Goal: Information Seeking & Learning: Learn about a topic

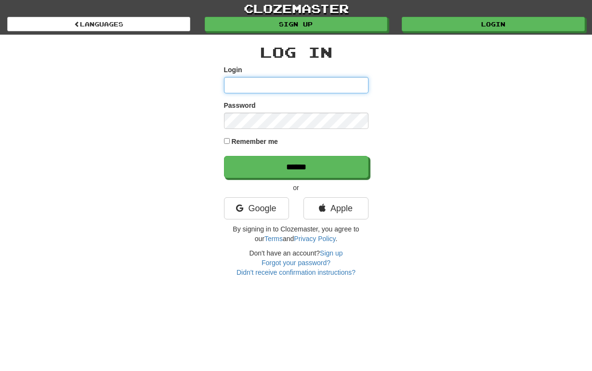
type input "**********"
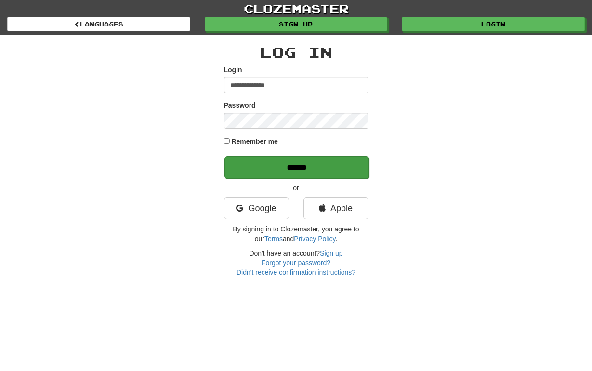
click at [292, 162] on input "******" at bounding box center [296, 168] width 144 height 22
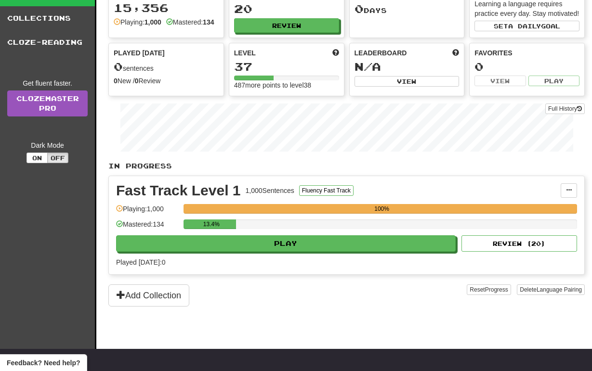
scroll to position [47, 0]
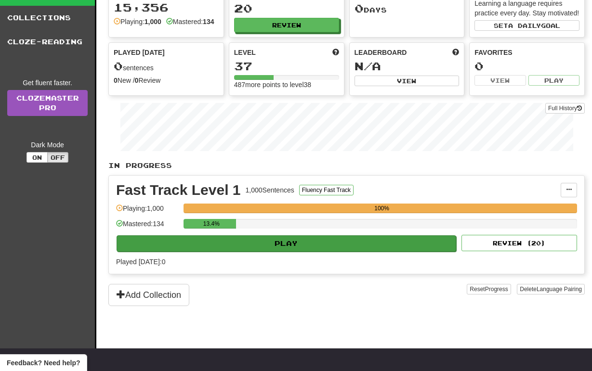
click at [275, 252] on button "Play" at bounding box center [287, 244] width 340 height 16
select select "**"
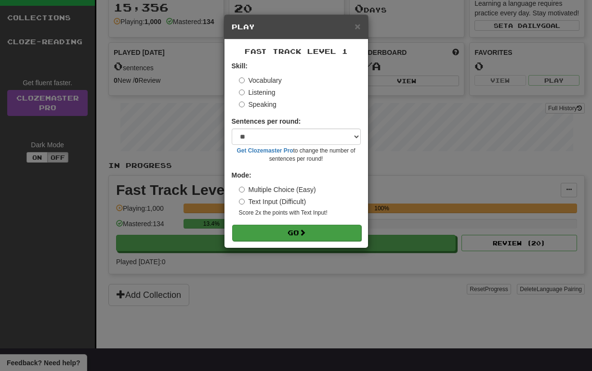
click at [288, 230] on button "Go" at bounding box center [296, 233] width 129 height 16
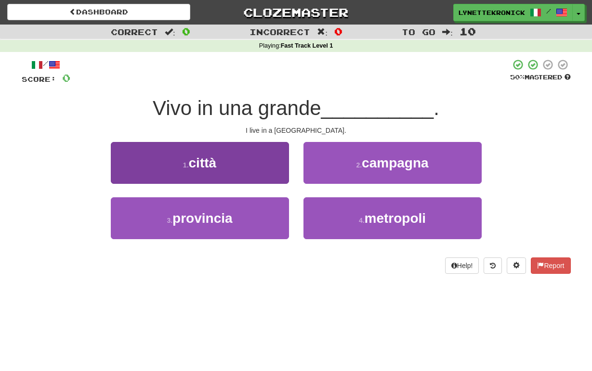
click at [228, 158] on button "1 . città" at bounding box center [200, 163] width 178 height 42
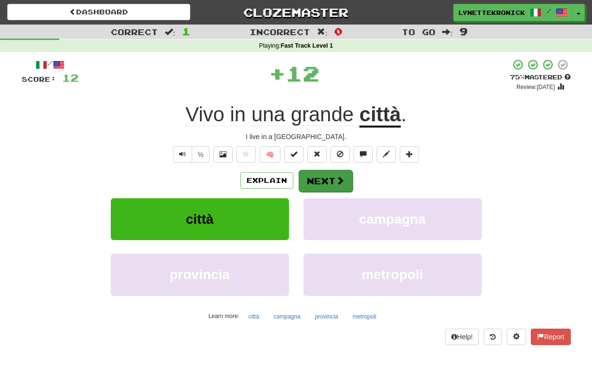
click at [320, 184] on button "Next" at bounding box center [326, 181] width 54 height 22
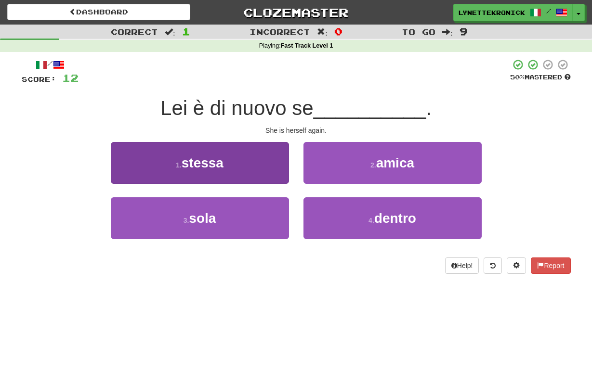
click at [223, 169] on span "stessa" at bounding box center [203, 163] width 42 height 15
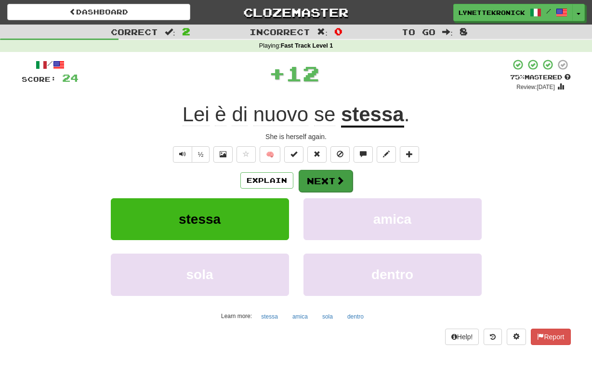
click at [311, 185] on button "Next" at bounding box center [326, 181] width 54 height 22
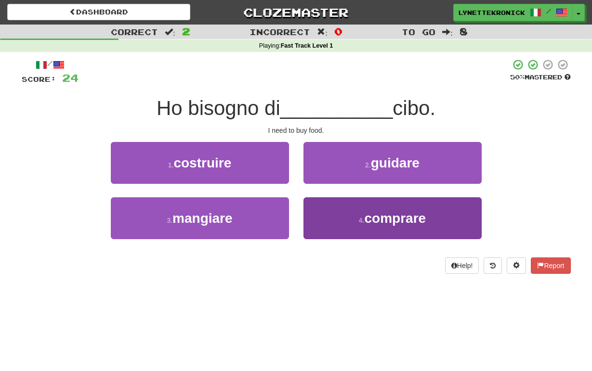
click at [375, 217] on span "comprare" at bounding box center [396, 218] width 62 height 15
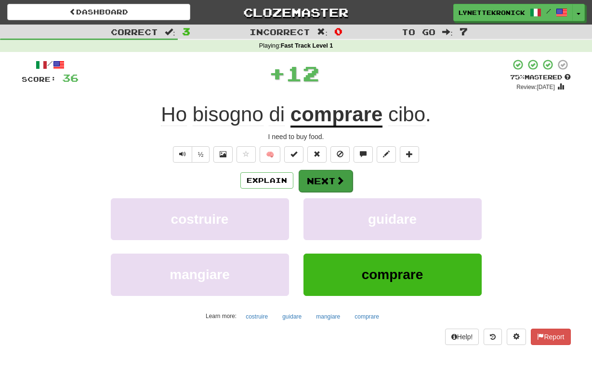
click at [329, 174] on button "Next" at bounding box center [326, 181] width 54 height 22
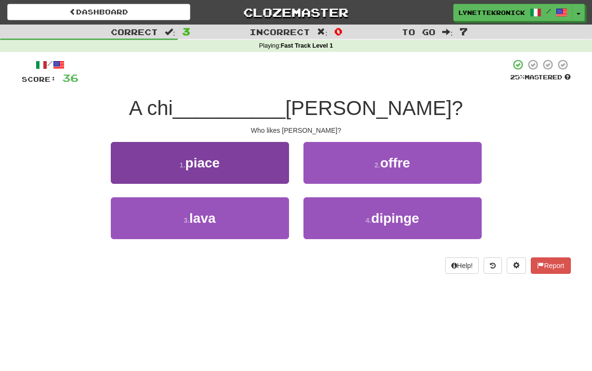
click at [212, 166] on span "piace" at bounding box center [202, 163] width 35 height 15
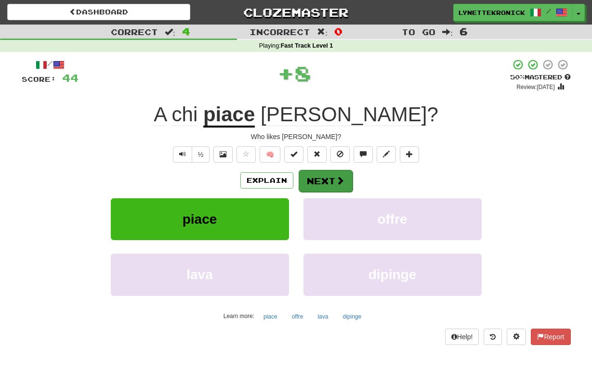
click at [318, 177] on button "Next" at bounding box center [326, 181] width 54 height 22
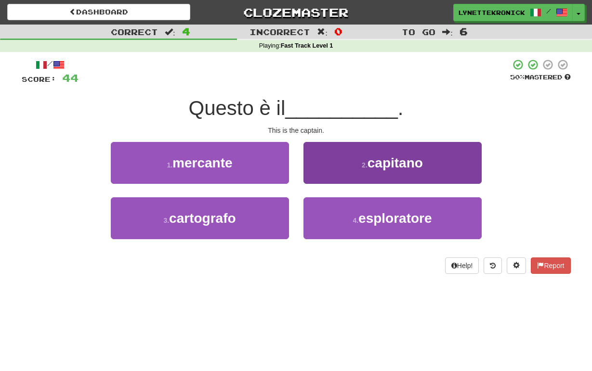
click at [378, 170] on button "2 . capitano" at bounding box center [392, 163] width 178 height 42
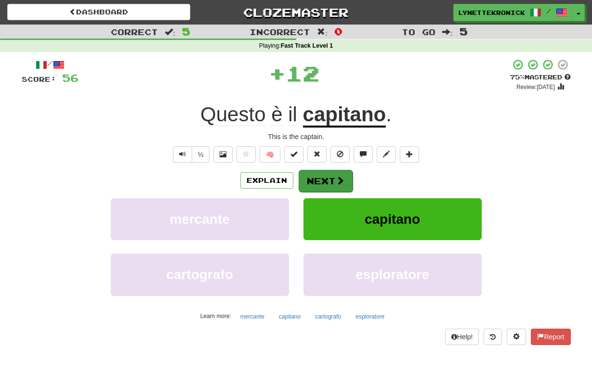
click at [322, 177] on button "Next" at bounding box center [326, 181] width 54 height 22
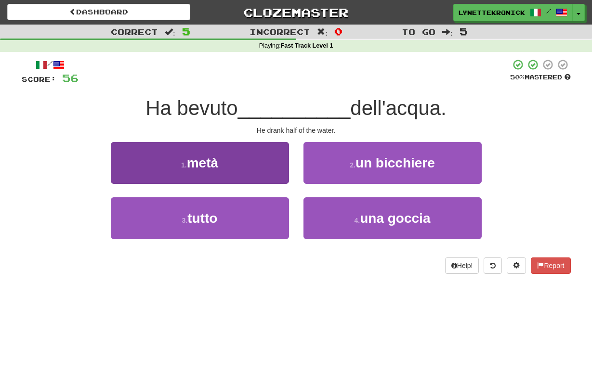
click at [233, 155] on button "1 . metà" at bounding box center [200, 163] width 178 height 42
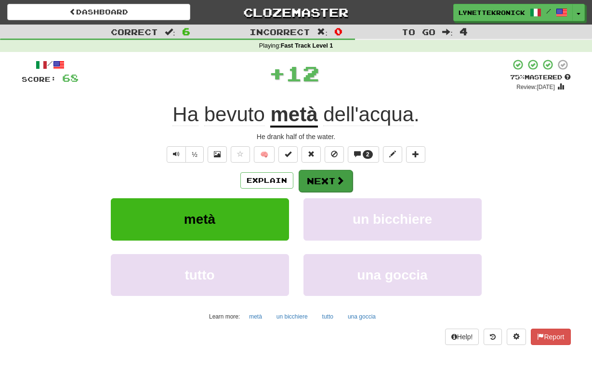
click at [315, 183] on button "Next" at bounding box center [326, 181] width 54 height 22
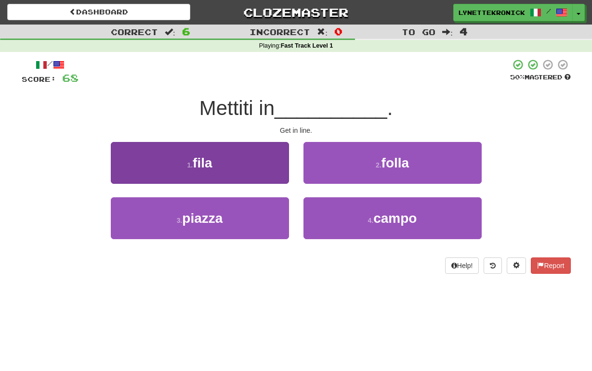
click at [224, 164] on button "1 . fila" at bounding box center [200, 163] width 178 height 42
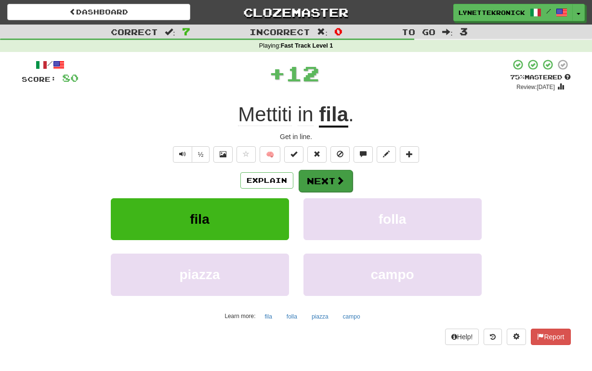
click at [315, 178] on button "Next" at bounding box center [326, 181] width 54 height 22
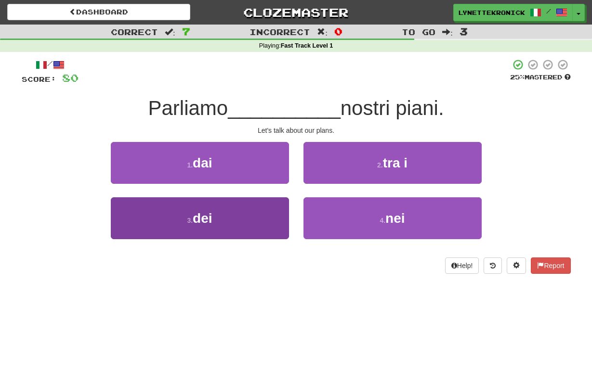
click at [204, 216] on span "dei" at bounding box center [202, 218] width 19 height 15
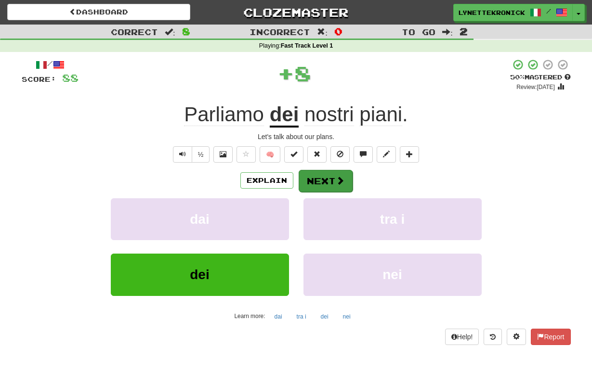
click at [323, 182] on button "Next" at bounding box center [326, 181] width 54 height 22
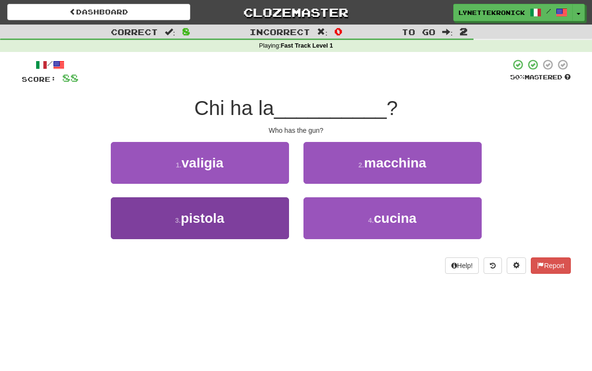
click at [235, 212] on button "3 . pistola" at bounding box center [200, 218] width 178 height 42
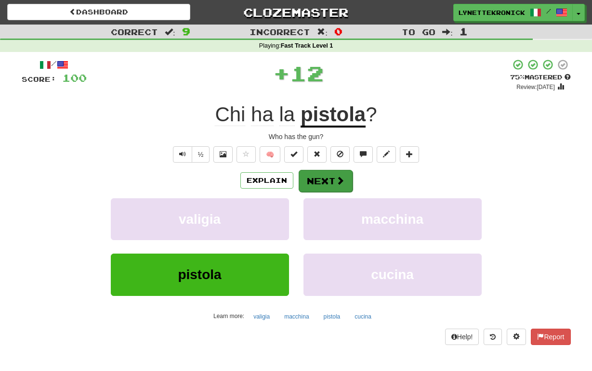
click at [324, 180] on button "Next" at bounding box center [326, 181] width 54 height 22
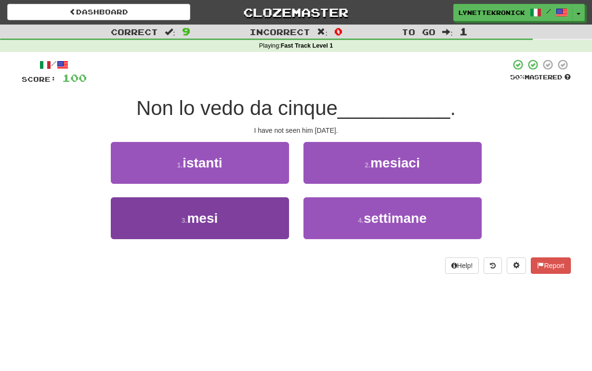
click at [222, 225] on button "3 . mesi" at bounding box center [200, 218] width 178 height 42
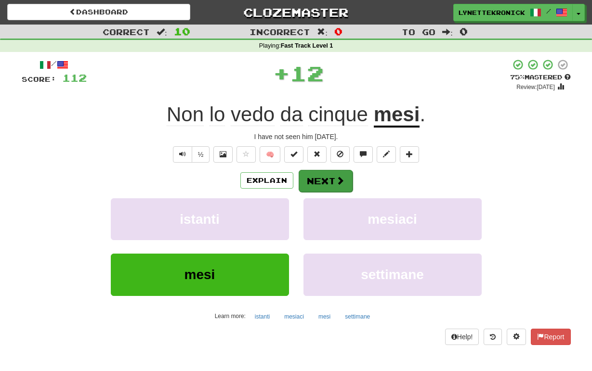
click at [322, 184] on button "Next" at bounding box center [326, 181] width 54 height 22
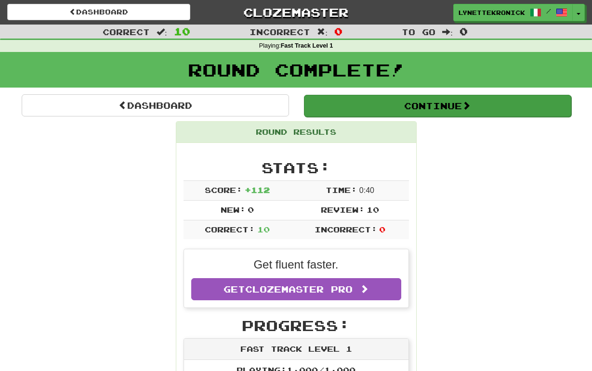
click at [395, 105] on button "Continue" at bounding box center [437, 106] width 267 height 22
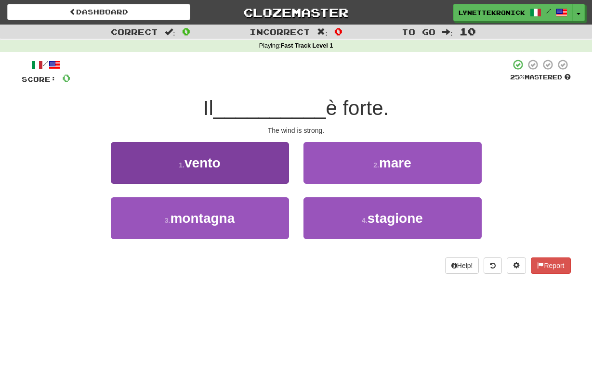
click at [223, 157] on button "1 . vento" at bounding box center [200, 163] width 178 height 42
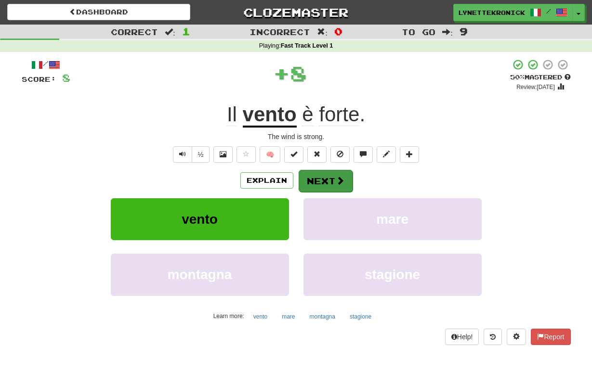
click at [322, 182] on button "Next" at bounding box center [326, 181] width 54 height 22
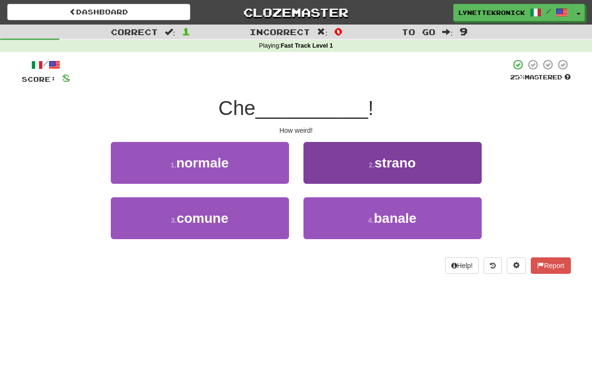
click at [394, 167] on span "strano" at bounding box center [395, 163] width 41 height 15
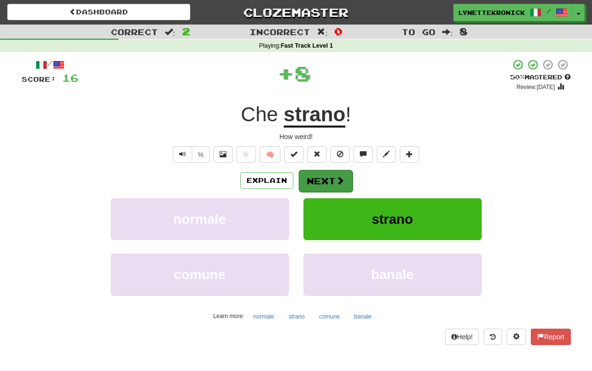
click at [328, 181] on button "Next" at bounding box center [326, 181] width 54 height 22
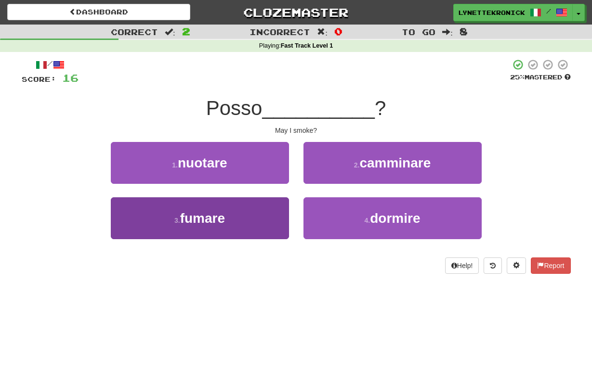
click at [245, 217] on button "3 . fumare" at bounding box center [200, 218] width 178 height 42
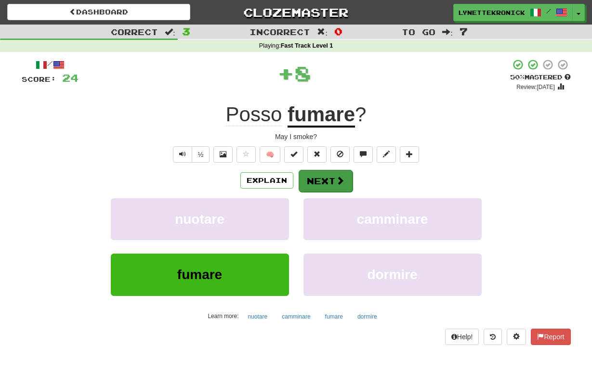
click at [308, 187] on button "Next" at bounding box center [326, 181] width 54 height 22
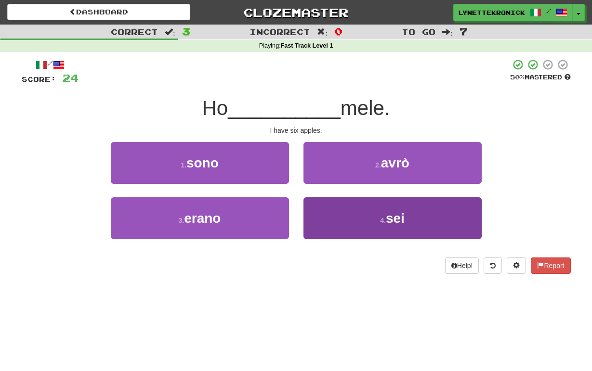
click at [379, 223] on button "4 . sei" at bounding box center [392, 218] width 178 height 42
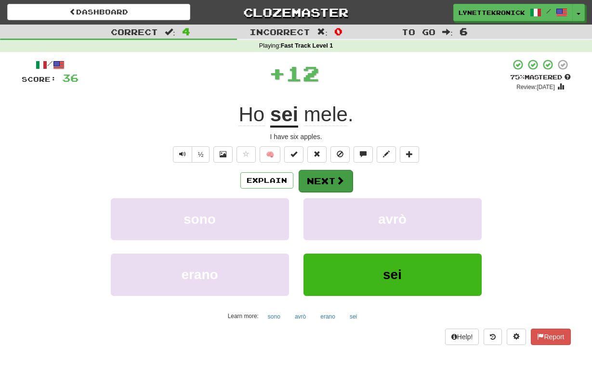
click at [322, 177] on button "Next" at bounding box center [326, 181] width 54 height 22
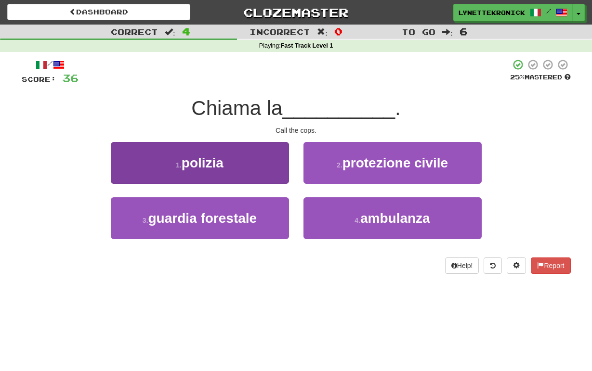
click at [237, 167] on button "1 . polizia" at bounding box center [200, 163] width 178 height 42
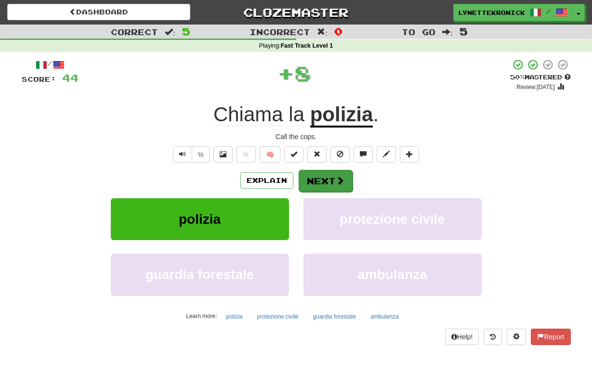
click at [316, 183] on button "Next" at bounding box center [326, 181] width 54 height 22
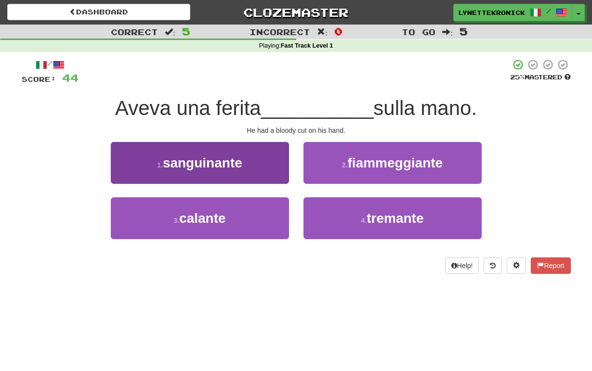
click at [218, 161] on span "sanguinante" at bounding box center [202, 163] width 79 height 15
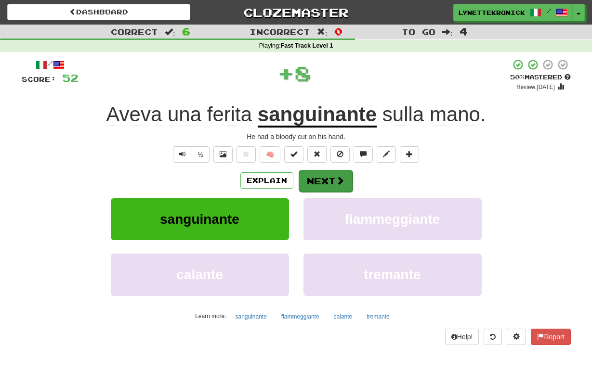
click at [314, 186] on button "Next" at bounding box center [326, 181] width 54 height 22
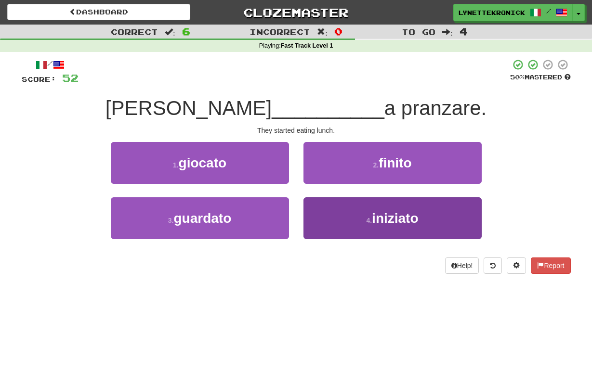
click at [391, 216] on span "iniziato" at bounding box center [395, 218] width 46 height 15
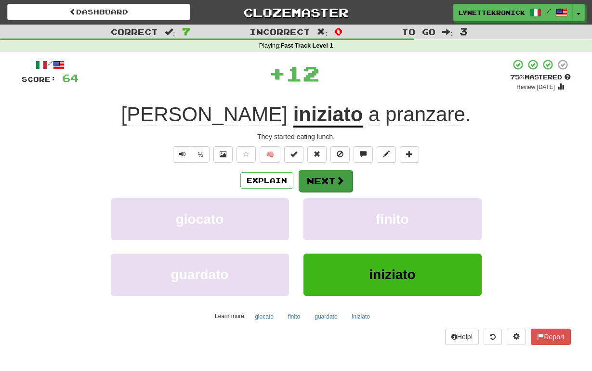
click at [322, 184] on button "Next" at bounding box center [326, 181] width 54 height 22
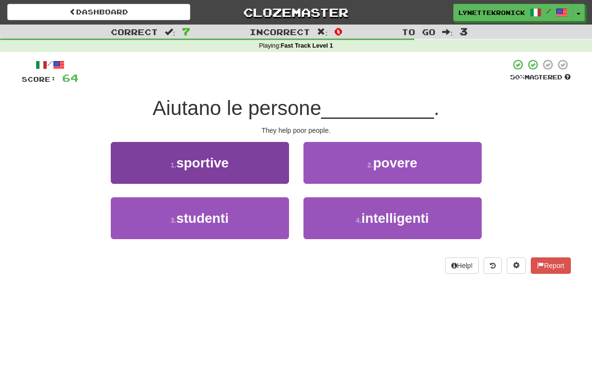
click at [223, 163] on span "sportive" at bounding box center [202, 163] width 52 height 15
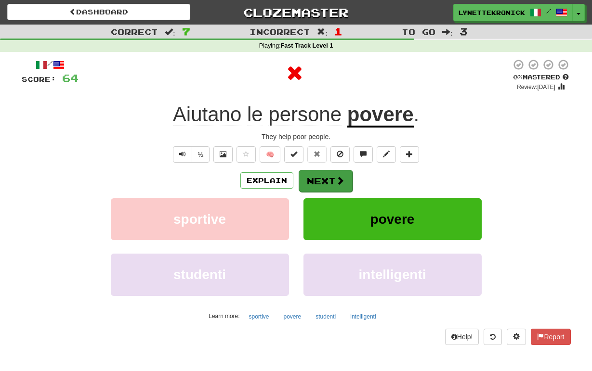
click at [315, 182] on button "Next" at bounding box center [326, 181] width 54 height 22
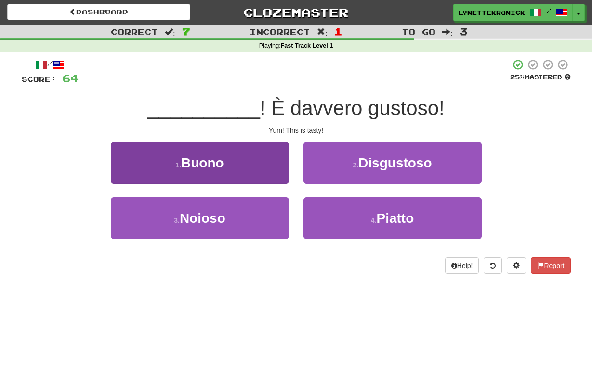
click at [229, 164] on button "1 . Buono" at bounding box center [200, 163] width 178 height 42
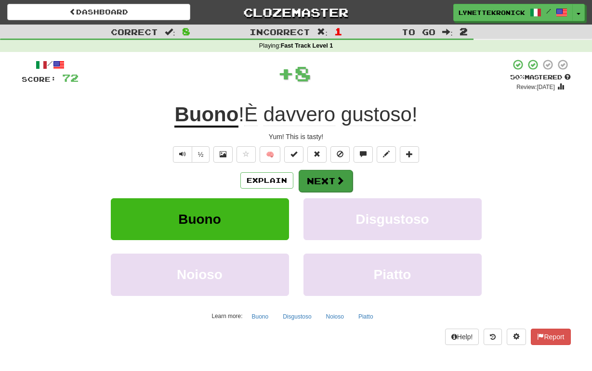
click at [325, 184] on button "Next" at bounding box center [326, 181] width 54 height 22
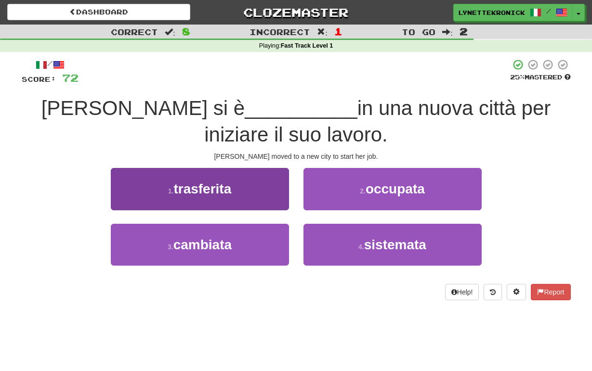
click at [223, 192] on span "trasferita" at bounding box center [202, 189] width 58 height 15
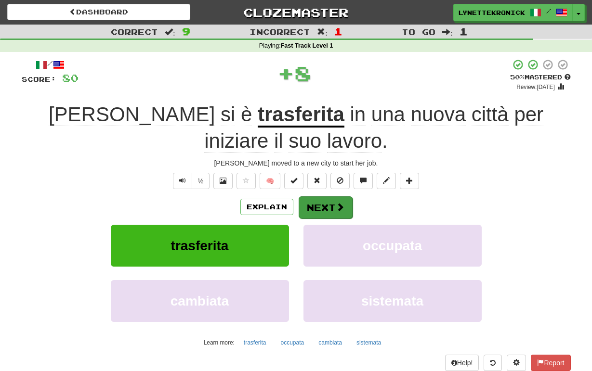
click at [324, 206] on button "Next" at bounding box center [326, 208] width 54 height 22
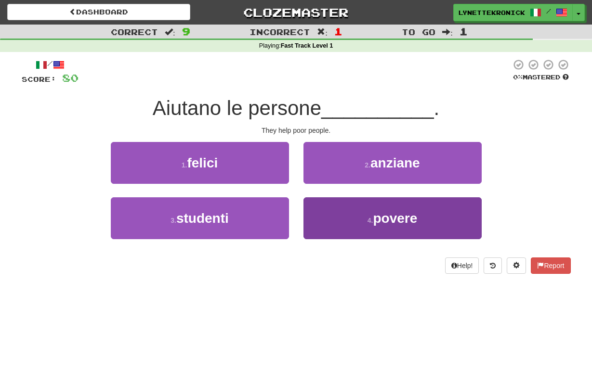
click at [355, 220] on button "4 . povere" at bounding box center [392, 218] width 178 height 42
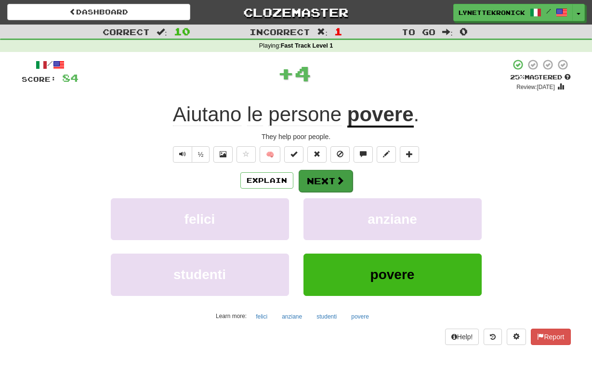
click at [316, 175] on button "Next" at bounding box center [326, 181] width 54 height 22
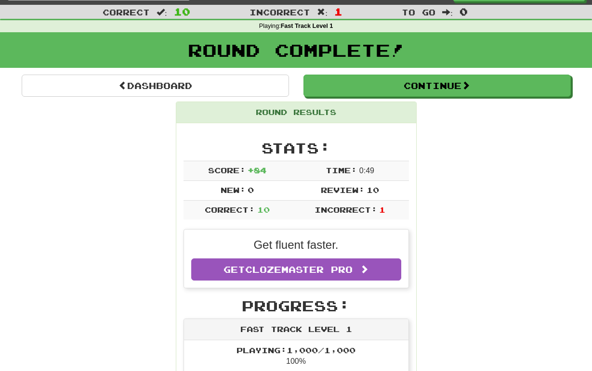
scroll to position [18, 0]
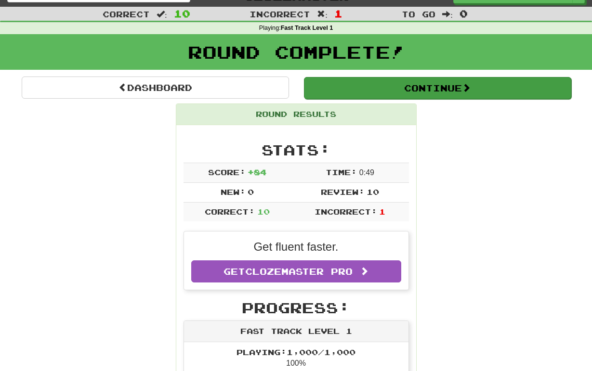
click at [419, 85] on button "Continue" at bounding box center [437, 88] width 267 height 22
